Goal: Find specific page/section: Find specific page/section

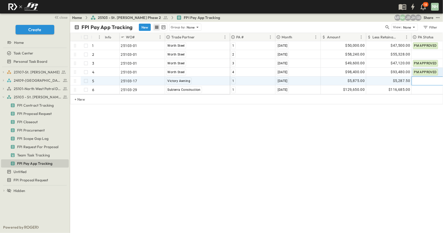
click at [417, 83] on div at bounding box center [434, 81] width 45 height 8
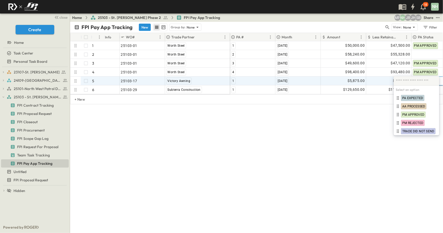
click at [417, 83] on input "text" at bounding box center [416, 81] width 41 height 7
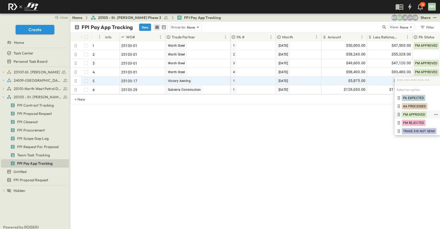
click at [415, 114] on span "PM APPROVED" at bounding box center [414, 115] width 22 height 4
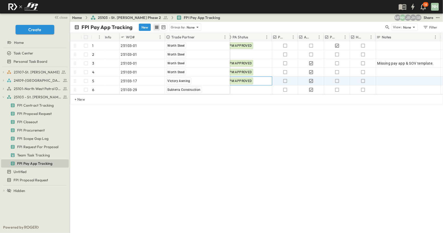
scroll to position [0, 185]
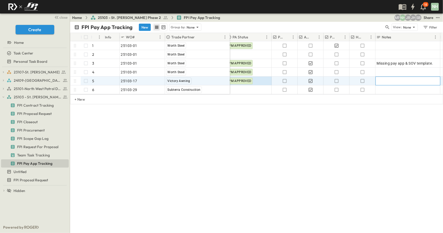
click at [391, 79] on div at bounding box center [408, 80] width 62 height 7
click at [391, 79] on textarea at bounding box center [396, 80] width 36 height 5
type textarea "**********"
click at [308, 144] on div "FPI Pay App Tracking New Group by: None View: None Filter # Info WO# Trade Part…" at bounding box center [256, 127] width 373 height 211
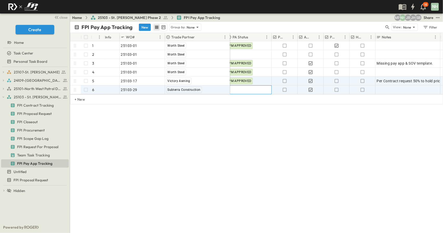
click at [242, 89] on div at bounding box center [249, 90] width 45 height 8
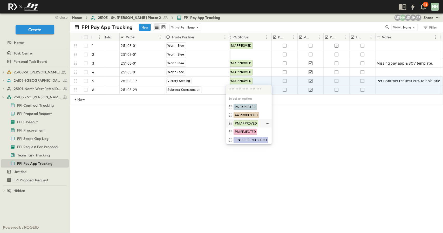
click at [243, 122] on span "PM APPROVED" at bounding box center [246, 124] width 22 height 4
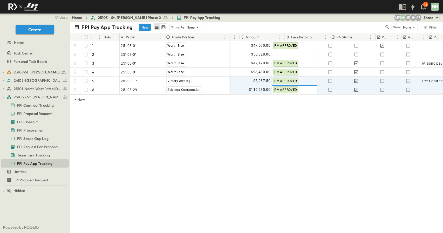
scroll to position [0, 0]
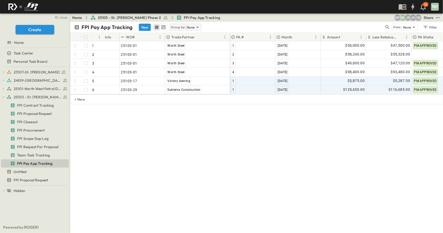
click at [195, 25] on icon at bounding box center [197, 27] width 5 height 5
click at [174, 56] on p "Month" at bounding box center [175, 57] width 10 height 5
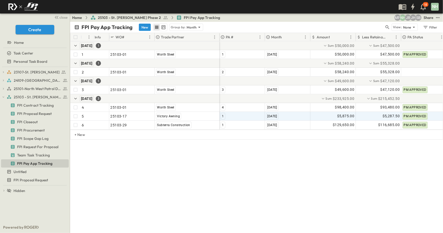
click at [192, 169] on div "FPI Pay App Tracking New Group by: Month View: None Filter # Info WO# Trade Par…" at bounding box center [256, 127] width 373 height 211
drag, startPoint x: 94, startPoint y: 16, endPoint x: 32, endPoint y: 80, distance: 88.5
click at [32, 80] on span "24109-[GEOGRAPHIC_DATA][PERSON_NAME]" at bounding box center [34, 80] width 41 height 5
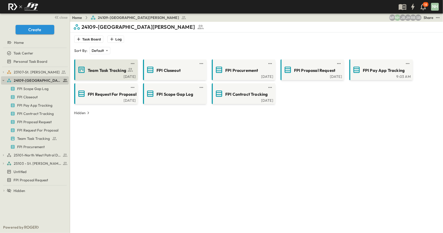
click at [95, 70] on span "Team Task Tracking" at bounding box center [107, 71] width 38 height 6
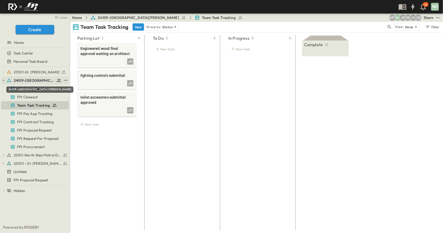
click at [32, 79] on span "24109-[GEOGRAPHIC_DATA][PERSON_NAME]" at bounding box center [34, 80] width 41 height 5
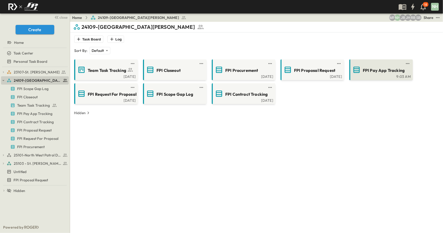
click at [368, 70] on span "FPI Pay App Tracking" at bounding box center [384, 71] width 42 height 6
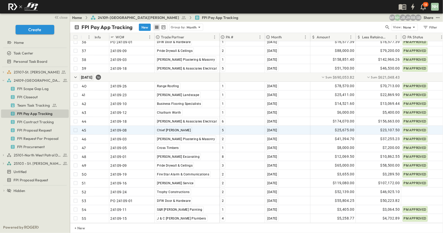
scroll to position [396, 0]
